Goal: Task Accomplishment & Management: Use online tool/utility

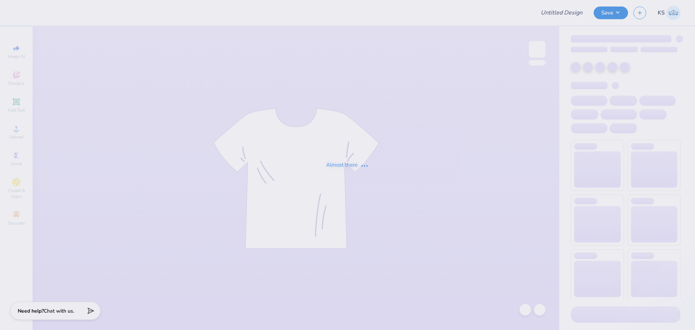
type input "inductions"
type input "Embroidered Shorts"
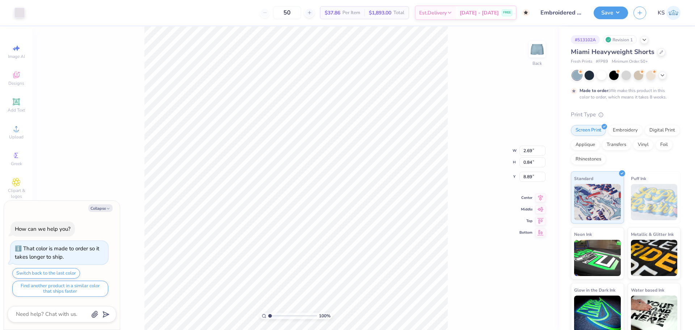
type textarea "x"
type input "8.91"
type textarea "x"
type input "7.64"
click at [455, 298] on div "100 % Back W 1.72 H 0.84 Y 7.64 Center Middle Top Bottom" at bounding box center [296, 177] width 527 height 303
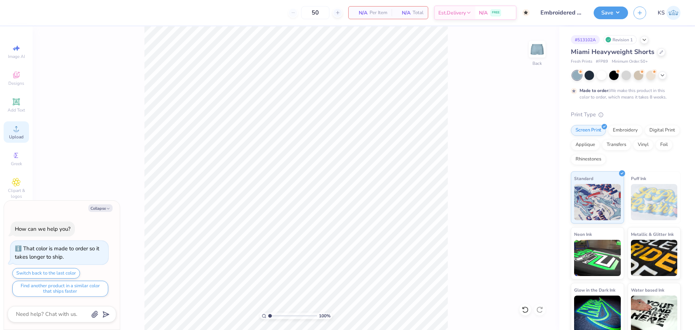
click at [24, 135] on div "Upload" at bounding box center [16, 131] width 25 height 21
type textarea "x"
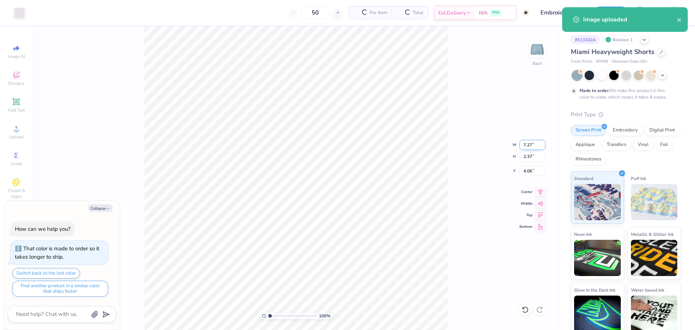
click at [529, 140] on input "7.27" at bounding box center [532, 145] width 26 height 10
type input "3"
type textarea "x"
type input "3.00"
type input "0.98"
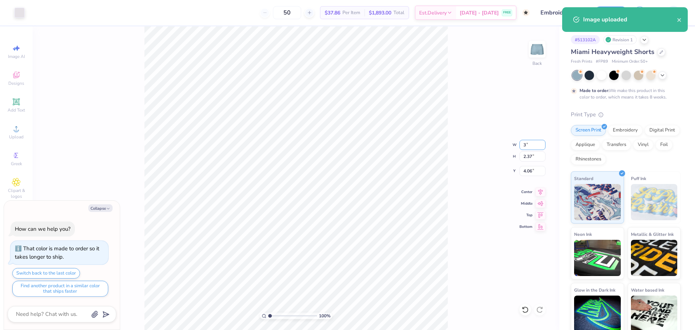
type input "4.76"
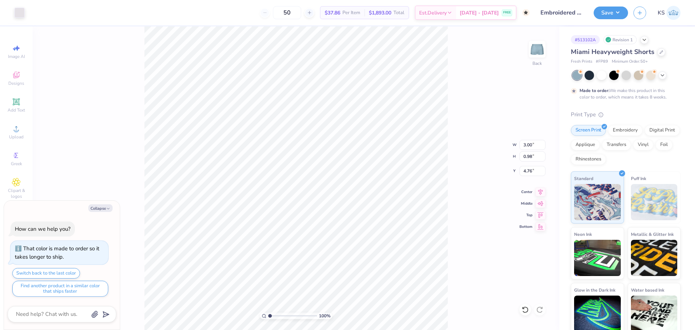
type textarea "x"
type input "8.61"
click at [528, 172] on input "8.61" at bounding box center [532, 171] width 26 height 10
click at [456, 294] on div "100 % Back" at bounding box center [296, 177] width 527 height 303
type textarea "x"
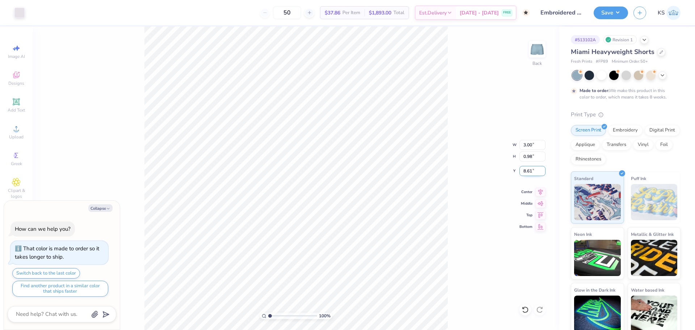
click at [537, 172] on input "8.61" at bounding box center [532, 171] width 26 height 10
type input "8.5"
type textarea "x"
type input "8.50"
type textarea "x"
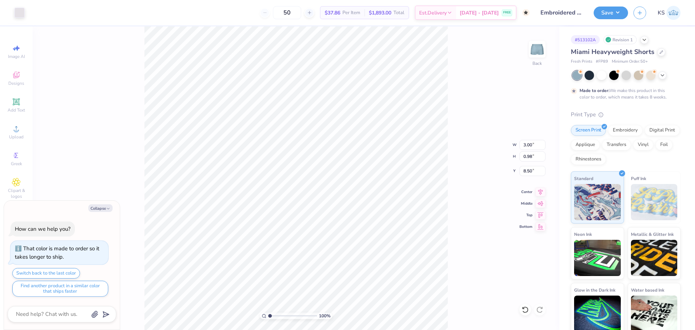
type input "3.03"
type input "1.19"
type input "8.41"
type textarea "x"
type input "1"
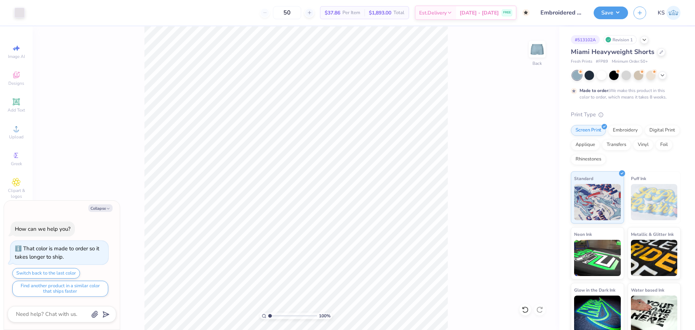
drag, startPoint x: 271, startPoint y: 316, endPoint x: 218, endPoint y: 316, distance: 52.8
click at [268, 316] on input "range" at bounding box center [292, 315] width 49 height 7
click at [489, 211] on div "100 % Back" at bounding box center [296, 177] width 527 height 303
click at [451, 255] on div "100 % Back W 3.03 3.03 " H 1.19 1.19 " Y 8.41 8.41 " Center Middle Top Bottom" at bounding box center [296, 177] width 527 height 303
click at [523, 309] on icon at bounding box center [525, 309] width 7 height 7
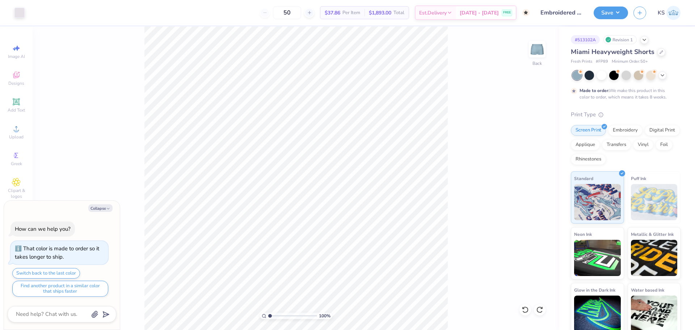
click at [489, 274] on div "100 % Back" at bounding box center [296, 177] width 527 height 303
click at [316, 212] on div "100 % Back" at bounding box center [296, 177] width 527 height 303
drag, startPoint x: 477, startPoint y: 291, endPoint x: 478, endPoint y: 317, distance: 26.1
click at [478, 317] on div "100 % Back" at bounding box center [296, 177] width 527 height 303
click at [333, 207] on div "100 % Back" at bounding box center [296, 177] width 527 height 303
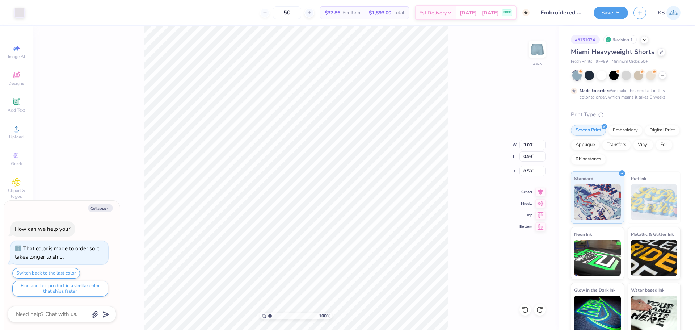
click at [451, 232] on div "100 % Back W 3.00 3.00 " H 0.98 0.98 " Y 8.50 8.50 " Center Middle Top Bottom" at bounding box center [296, 177] width 527 height 303
click at [612, 9] on button "Save" at bounding box center [611, 11] width 34 height 13
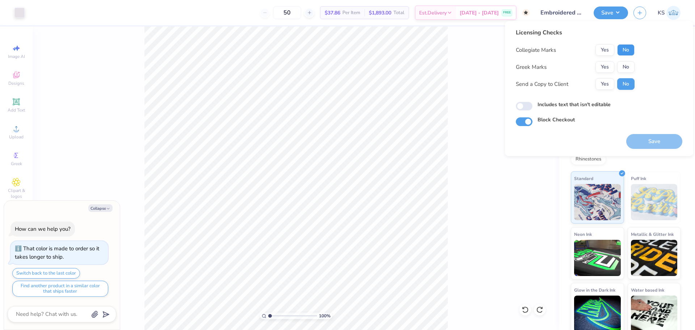
click at [626, 52] on button "No" at bounding box center [625, 50] width 17 height 12
click at [610, 66] on button "Yes" at bounding box center [604, 67] width 19 height 12
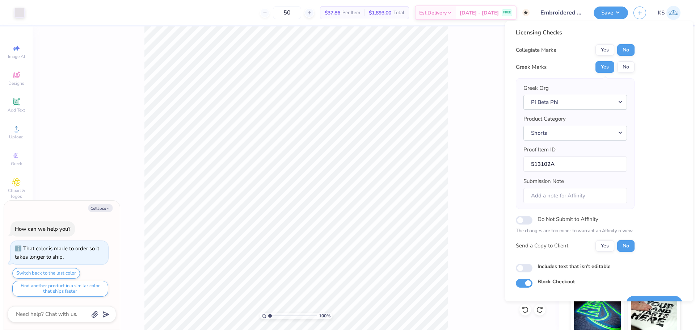
click at [603, 239] on div "Collegiate Marks Yes No Greek Marks Yes No Greek Org Pi Beta Phi Product Catego…" at bounding box center [575, 147] width 119 height 207
click at [610, 248] on button "Yes" at bounding box center [604, 246] width 19 height 12
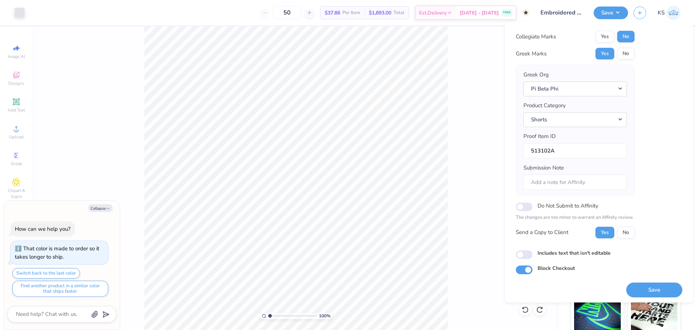
scroll to position [16, 0]
click at [644, 288] on button "Save" at bounding box center [654, 287] width 56 height 15
type textarea "x"
